Goal: Task Accomplishment & Management: Use online tool/utility

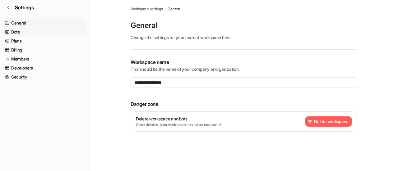
click at [34, 31] on link "Bots" at bounding box center [44, 32] width 84 height 9
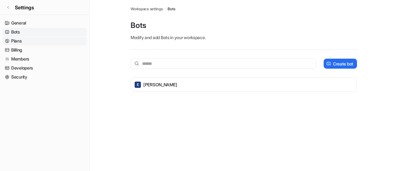
click at [28, 37] on link "Plans" at bounding box center [44, 41] width 84 height 9
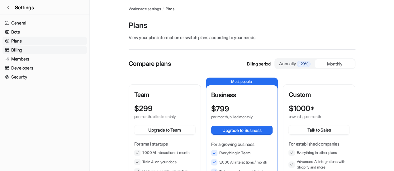
click at [24, 48] on link "Billing" at bounding box center [44, 50] width 84 height 9
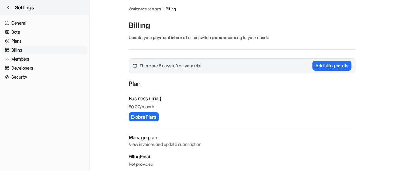
click at [12, 9] on link "Settings" at bounding box center [44, 7] width 89 height 15
click at [9, 7] on icon at bounding box center [8, 8] width 4 height 4
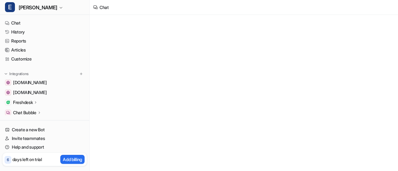
click at [31, 104] on p "Freshdesk" at bounding box center [23, 103] width 20 height 6
click at [29, 111] on p "Overview" at bounding box center [27, 112] width 19 height 6
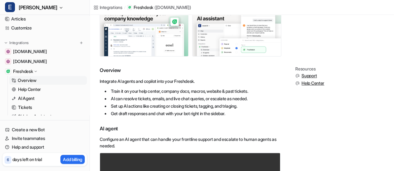
scroll to position [124, 0]
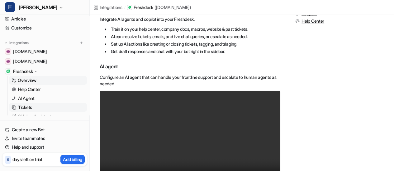
click at [42, 106] on link "Tickets" at bounding box center [48, 107] width 78 height 9
click at [44, 98] on link "AI Agent" at bounding box center [48, 98] width 78 height 9
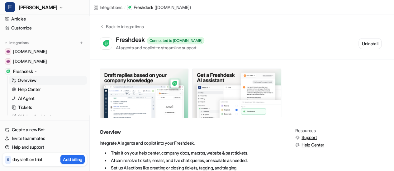
scroll to position [0, 0]
click at [42, 100] on link "AI Agent" at bounding box center [48, 98] width 78 height 9
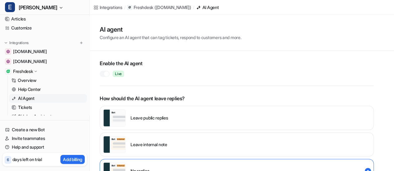
click at [105, 74] on div at bounding box center [106, 74] width 5 height 5
